Goal: Task Accomplishment & Management: Use online tool/utility

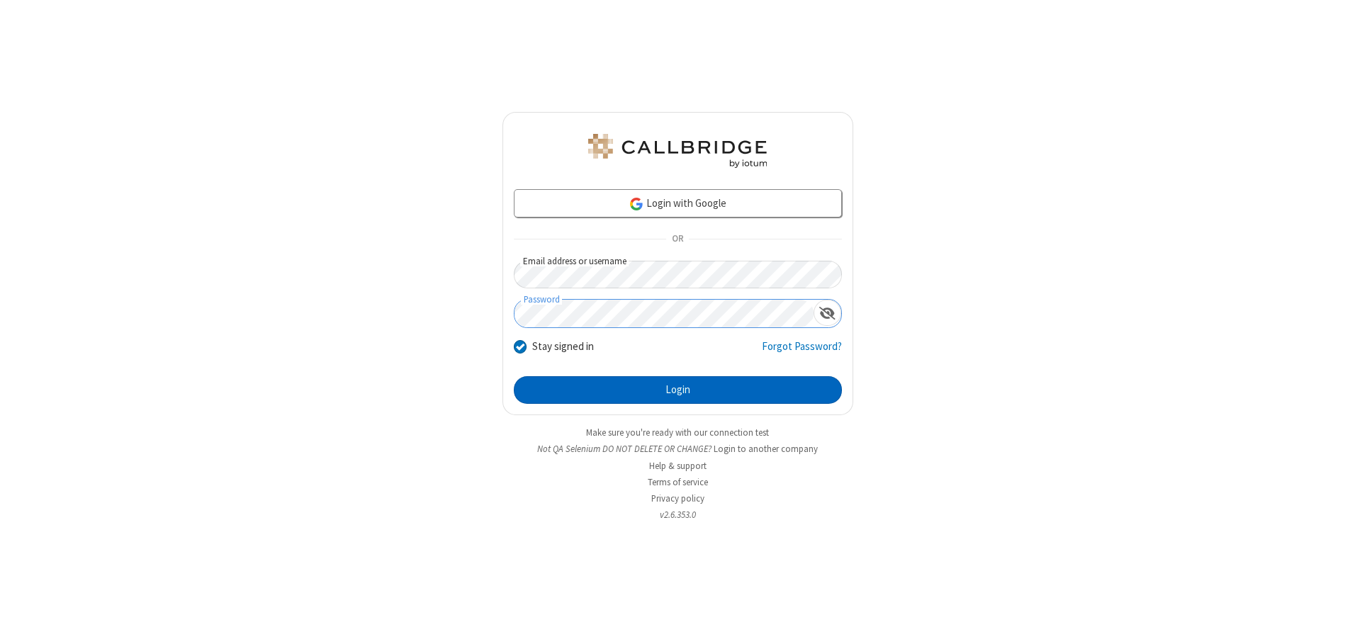
click at [677, 390] on button "Login" at bounding box center [678, 390] width 328 height 28
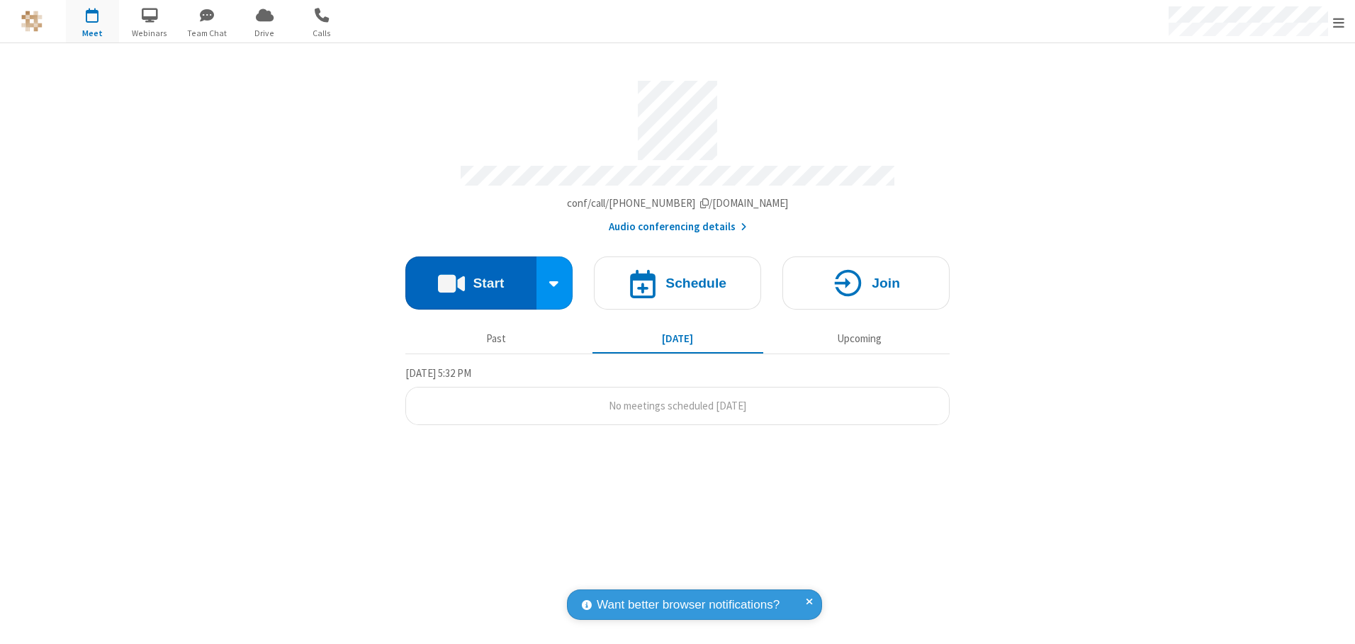
click at [471, 278] on button "Start" at bounding box center [470, 283] width 131 height 53
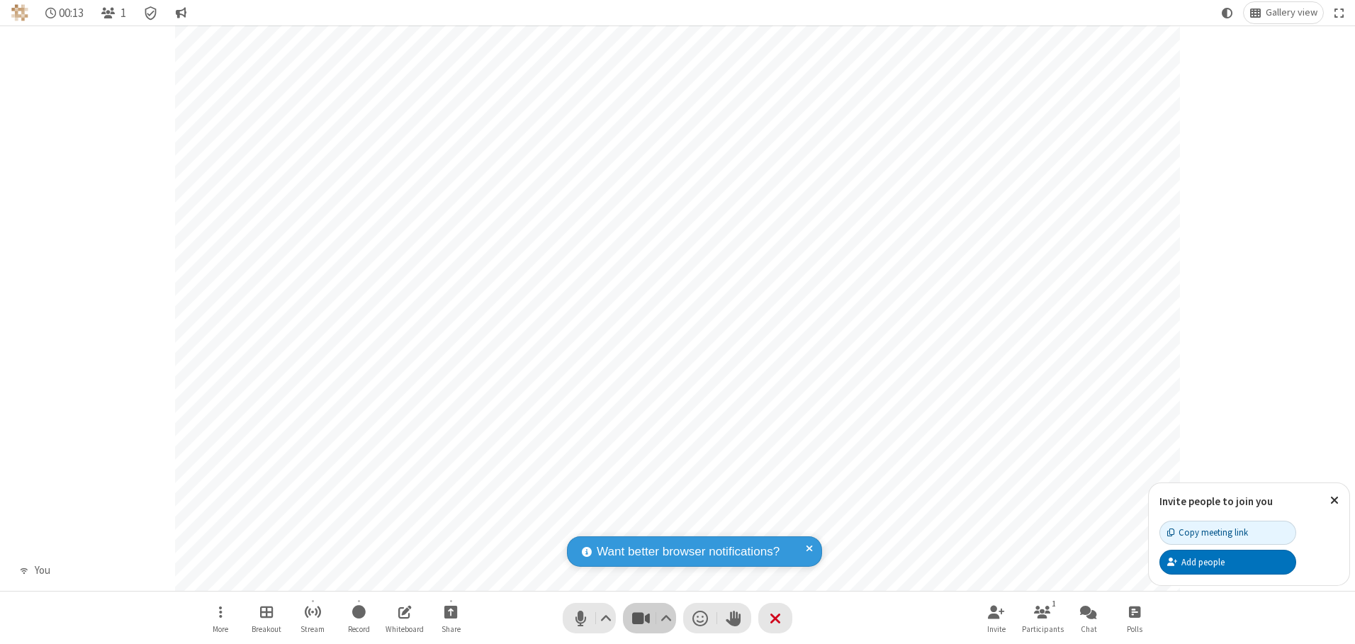
click at [641, 618] on span "Stop video (Alt+V)" at bounding box center [640, 618] width 21 height 21
click at [641, 618] on span "Start video (Alt+V)" at bounding box center [640, 618] width 21 height 21
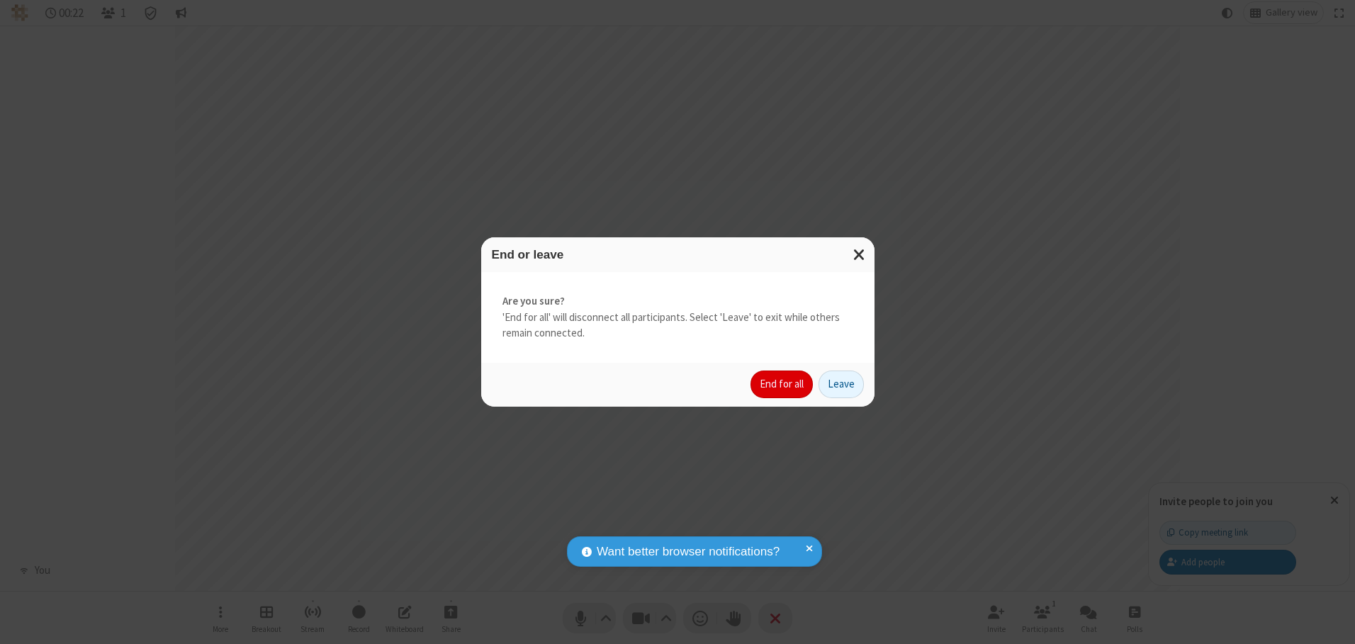
click at [782, 384] on button "End for all" at bounding box center [781, 385] width 62 height 28
